Goal: Navigation & Orientation: Find specific page/section

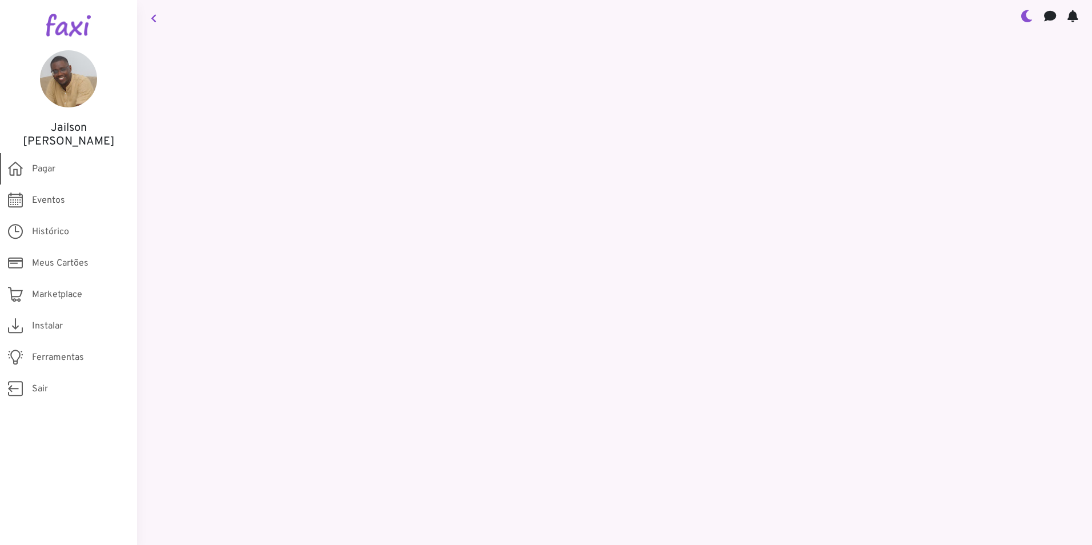
click at [51, 174] on span "Pagar" at bounding box center [43, 169] width 23 height 14
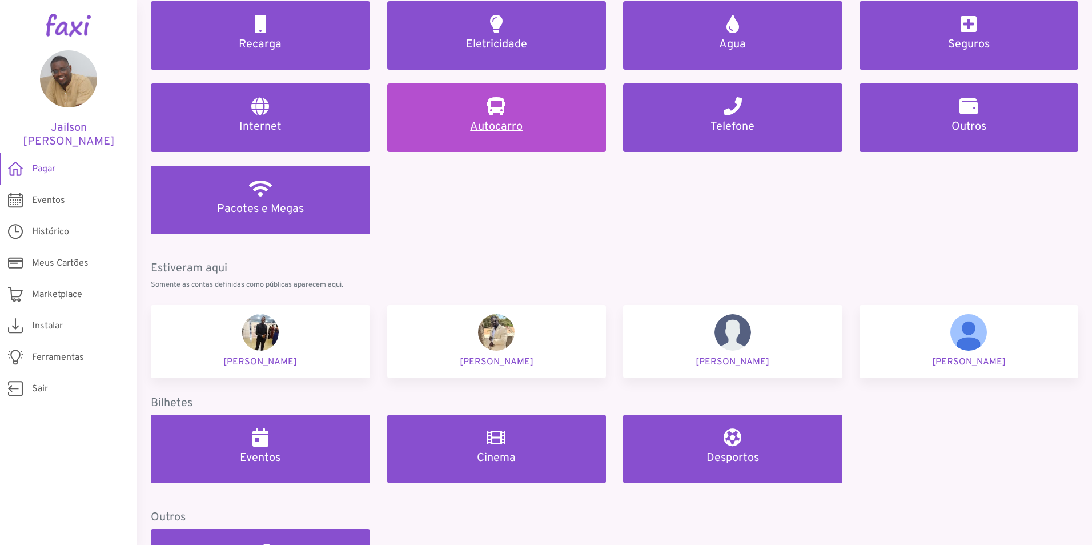
scroll to position [400, 0]
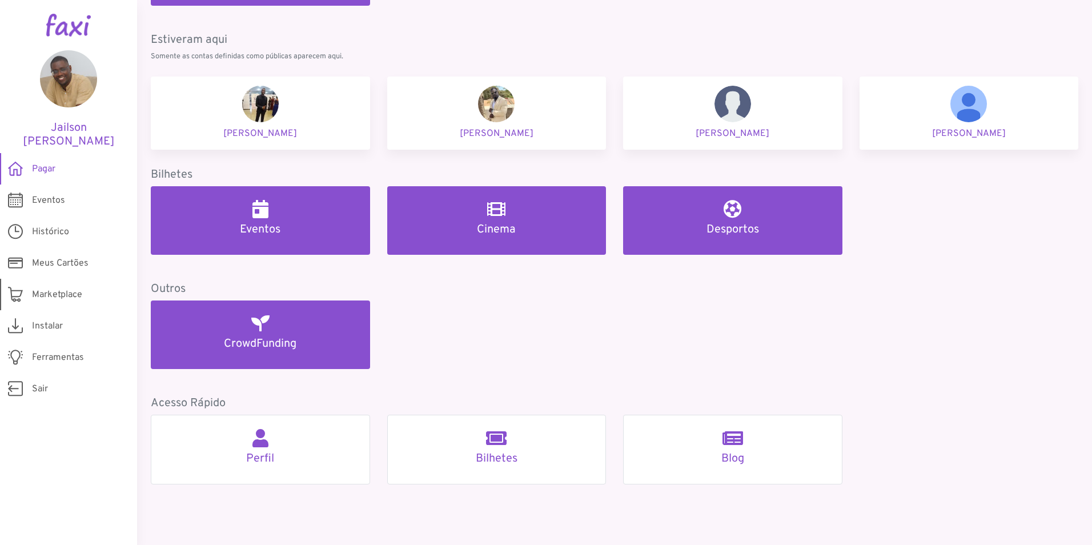
click at [84, 302] on link "Marketplace" at bounding box center [68, 294] width 137 height 31
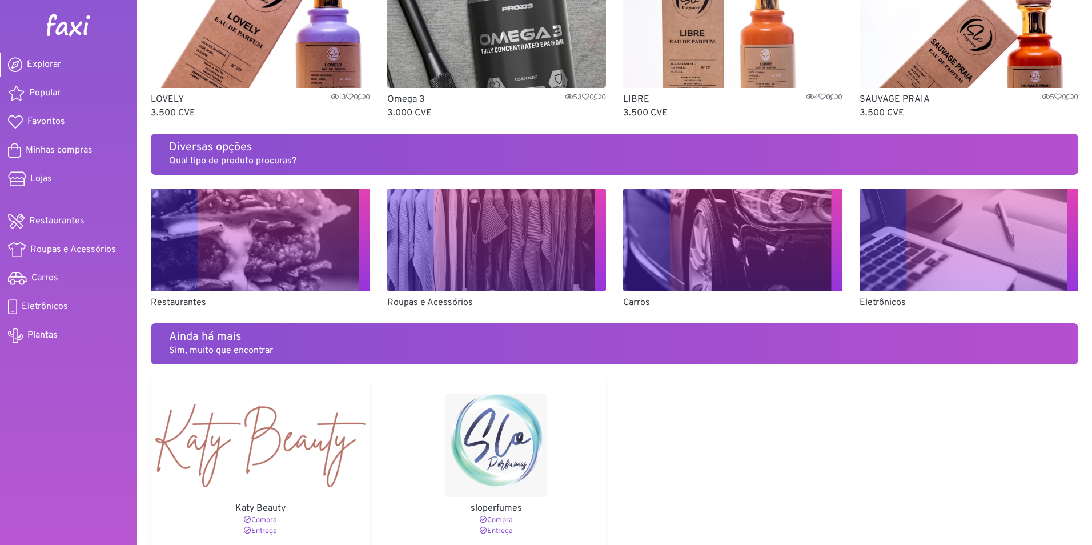
scroll to position [679, 0]
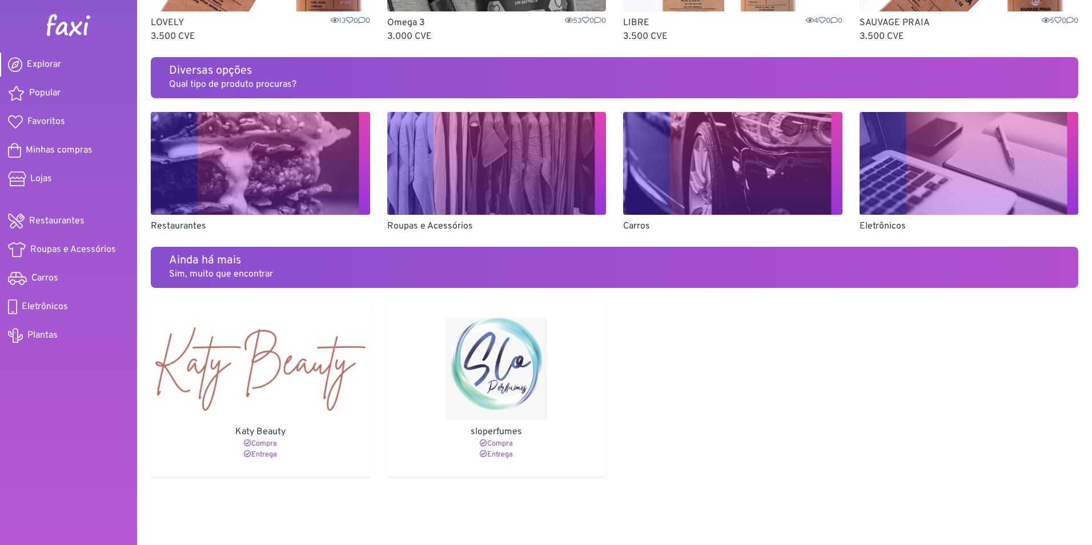
click at [82, 24] on img at bounding box center [69, 25] width 46 height 23
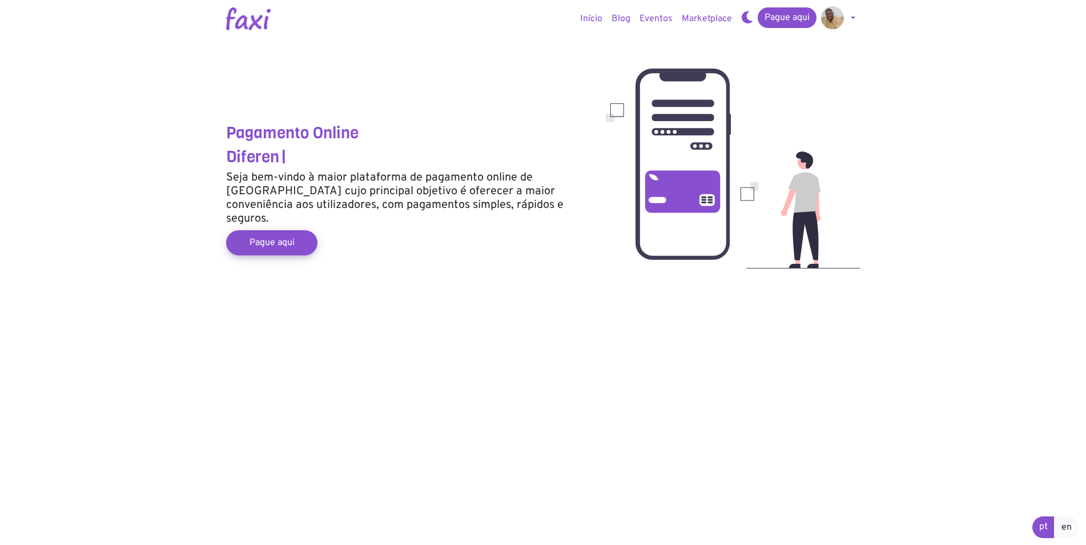
click at [850, 12] on link at bounding box center [838, 18] width 43 height 23
click at [841, 58] on link "Sair" at bounding box center [862, 64] width 90 height 18
